Goal: Information Seeking & Learning: Learn about a topic

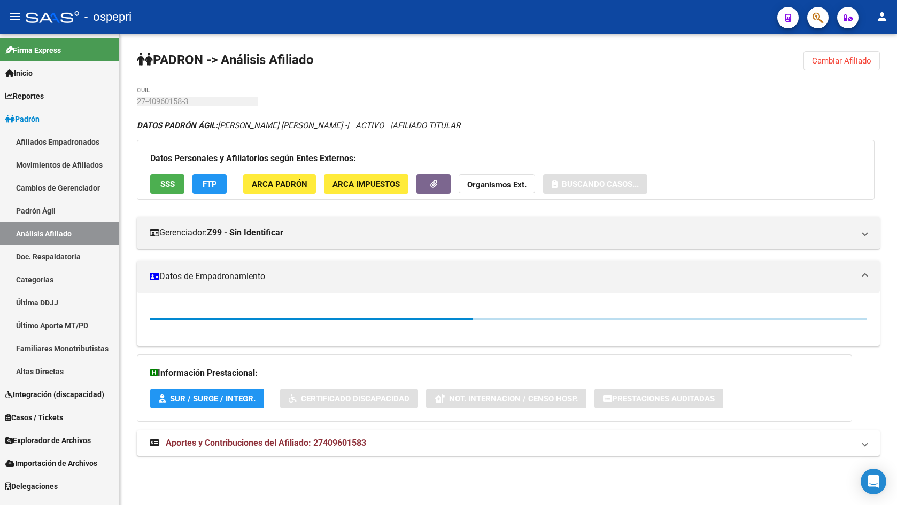
click at [820, 23] on icon "button" at bounding box center [817, 18] width 11 height 12
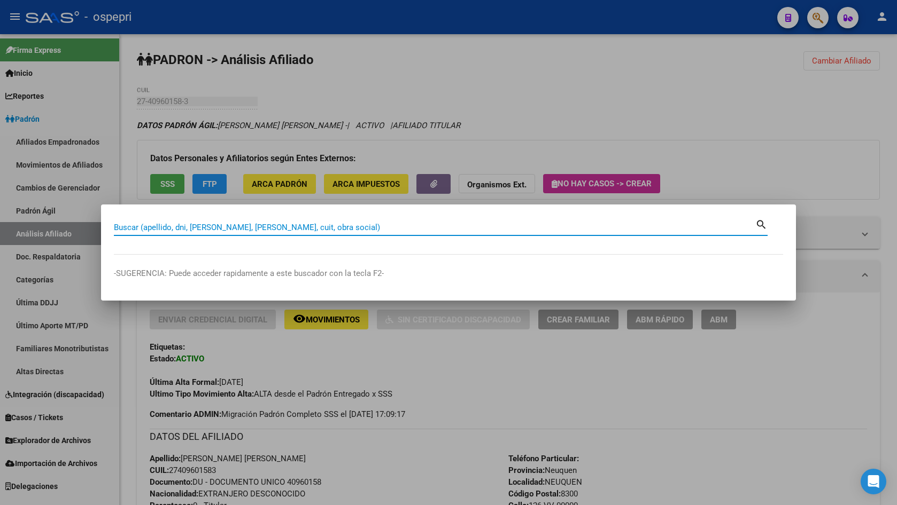
paste input "38204716"
type input "38204716"
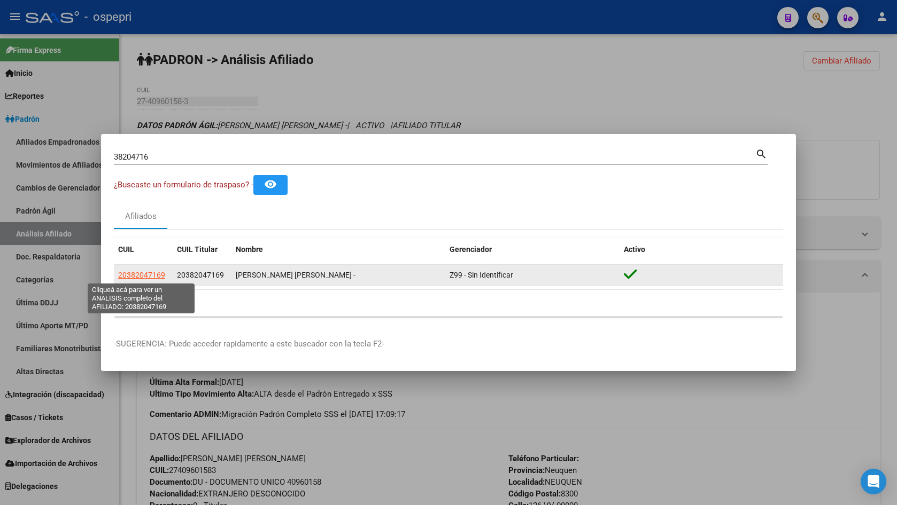
click at [150, 272] on span "20382047169" at bounding box center [141, 275] width 47 height 9
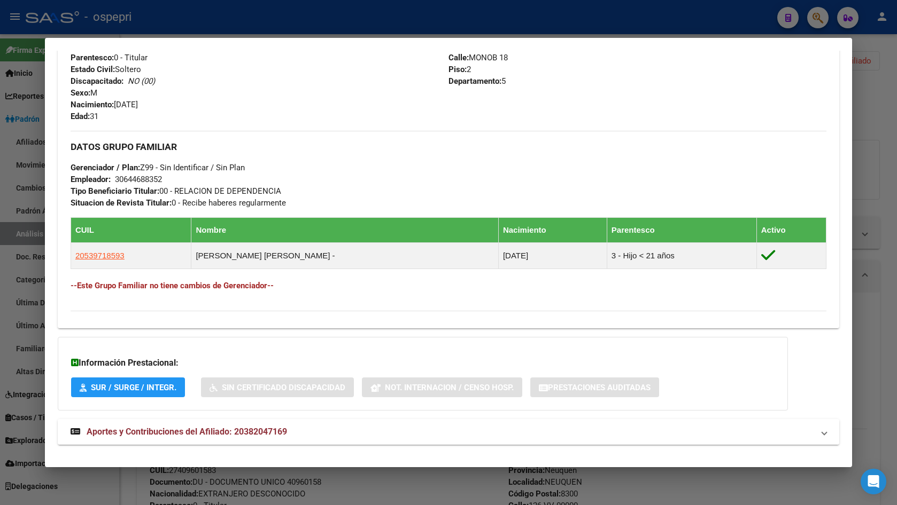
scroll to position [446, 0]
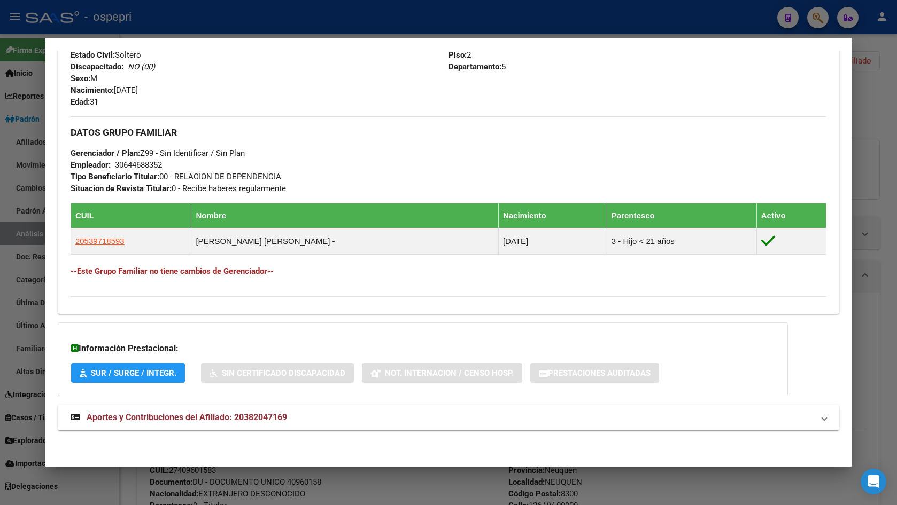
click at [299, 420] on mat-panel-title "Aportes y Contribuciones del Afiliado: 20382047169" at bounding box center [442, 417] width 743 height 13
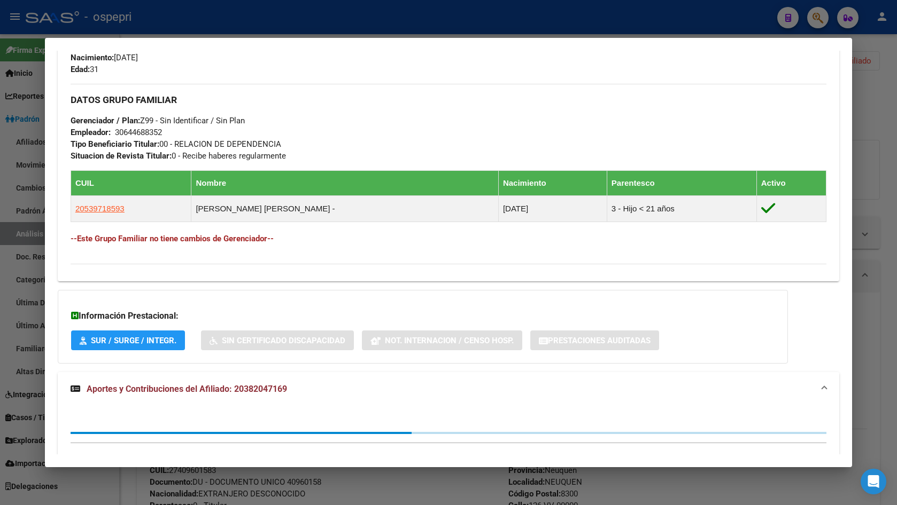
scroll to position [508, 0]
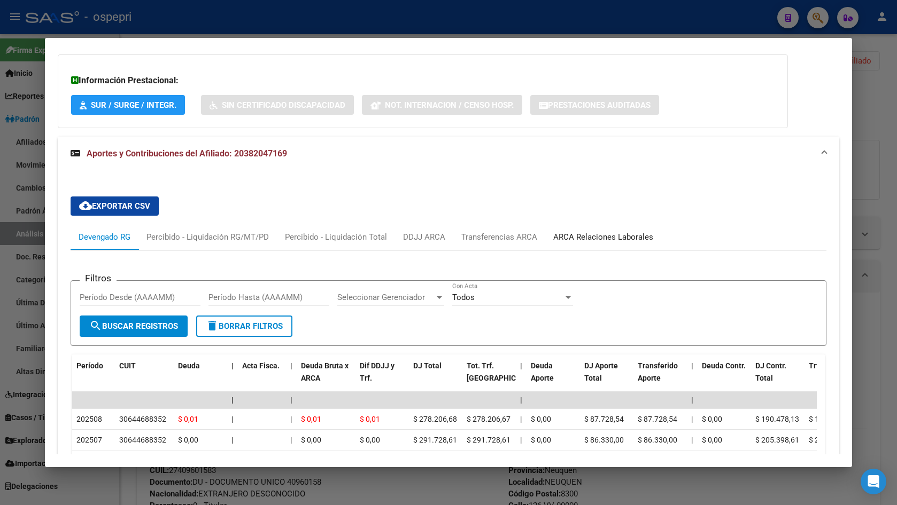
click at [587, 240] on div "ARCA Relaciones Laborales" at bounding box center [603, 237] width 100 height 12
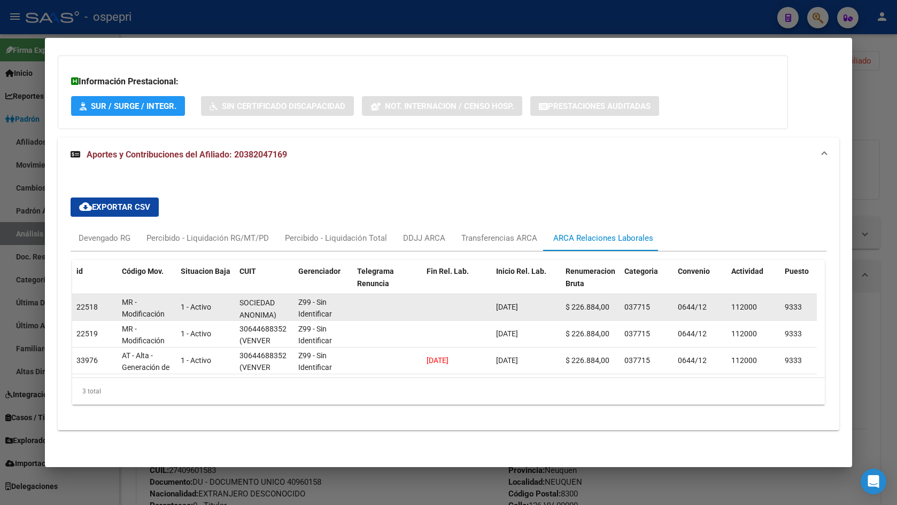
scroll to position [1, 0]
drag, startPoint x: 253, startPoint y: 312, endPoint x: 262, endPoint y: 309, distance: 9.5
click at [262, 309] on span "(VENVER SOCIEDAD ANONIMA)" at bounding box center [257, 299] width 37 height 33
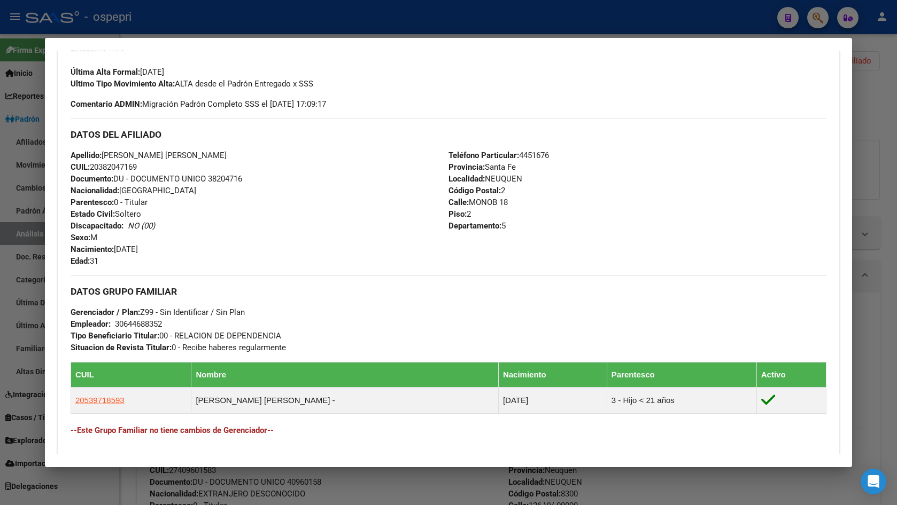
scroll to position [0, 0]
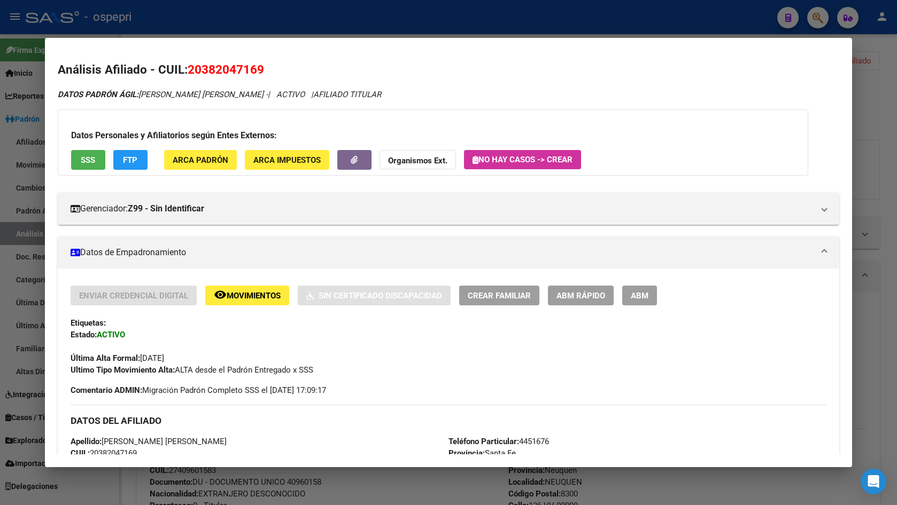
drag, startPoint x: 191, startPoint y: 67, endPoint x: 261, endPoint y: 68, distance: 70.0
click at [269, 68] on h2 "Análisis Afiliado - CUIL: 20382047169" at bounding box center [448, 70] width 781 height 18
copy span "20382047169"
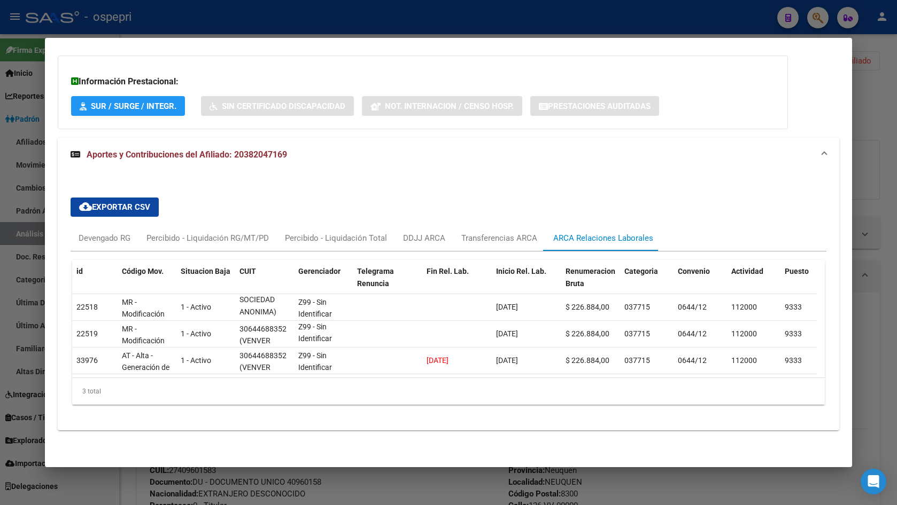
scroll to position [721, 0]
click at [111, 232] on div "Devengado RG" at bounding box center [105, 238] width 52 height 12
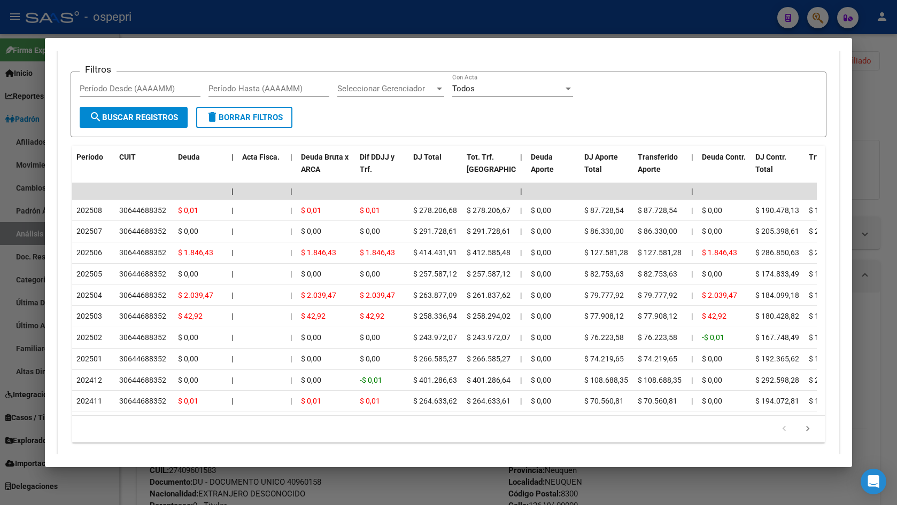
scroll to position [935, 0]
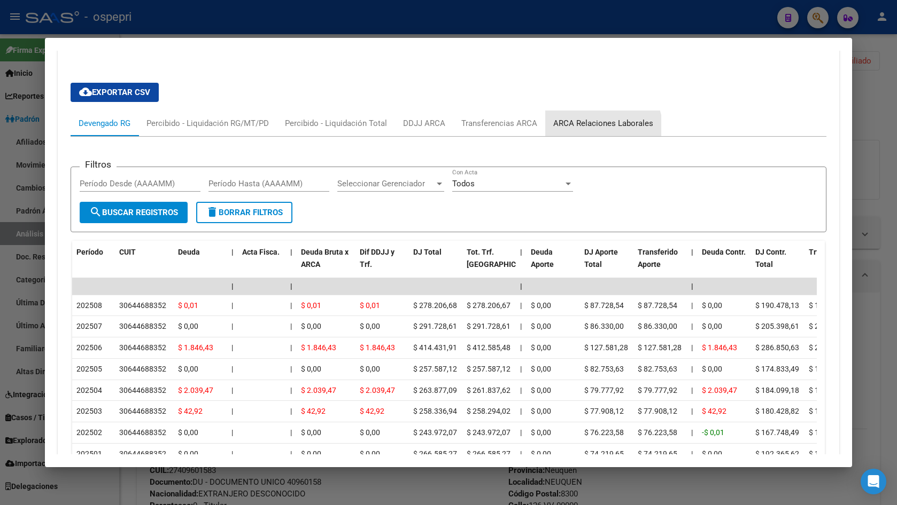
click at [591, 130] on div "ARCA Relaciones Laborales" at bounding box center [603, 124] width 116 height 26
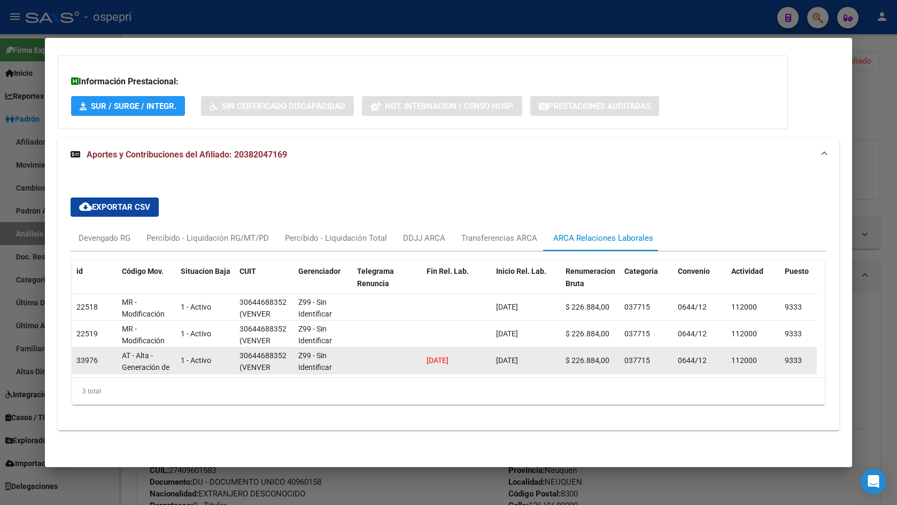
scroll to position [1, 0]
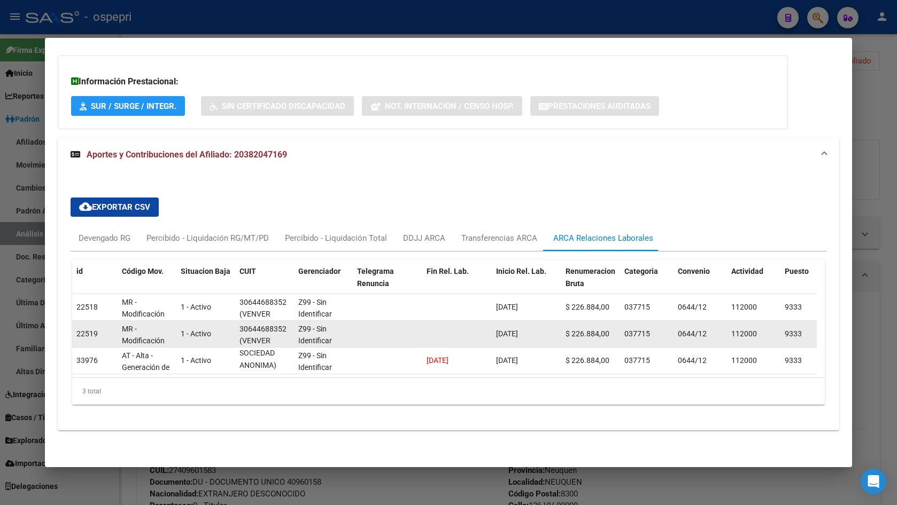
drag, startPoint x: 251, startPoint y: 356, endPoint x: 257, endPoint y: 329, distance: 27.9
click at [259, 354] on span "(VENVER SOCIEDAD ANONIMA)" at bounding box center [257, 353] width 37 height 33
drag, startPoint x: 254, startPoint y: 328, endPoint x: 275, endPoint y: 332, distance: 21.3
click at [275, 332] on span "(VENVER SOCIEDAD ANONIMA)" at bounding box center [257, 326] width 37 height 33
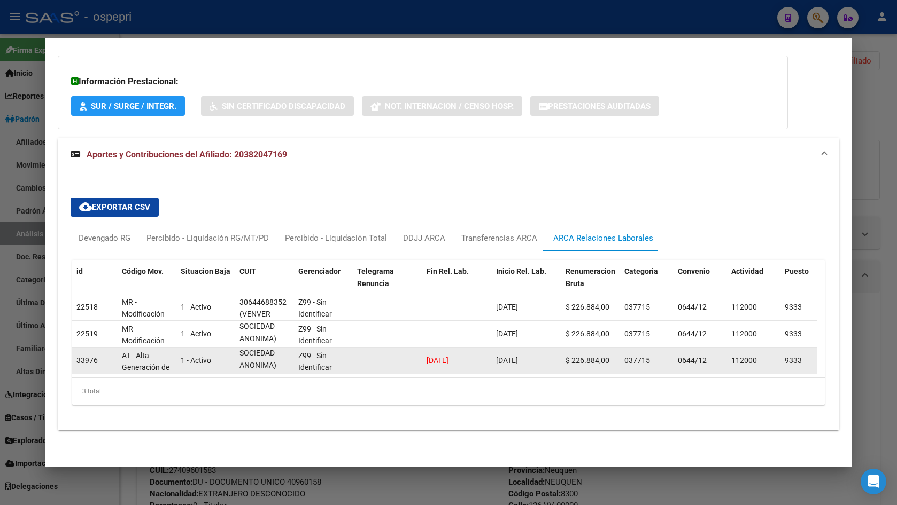
scroll to position [721, 0]
